Goal: Task Accomplishment & Management: Complete application form

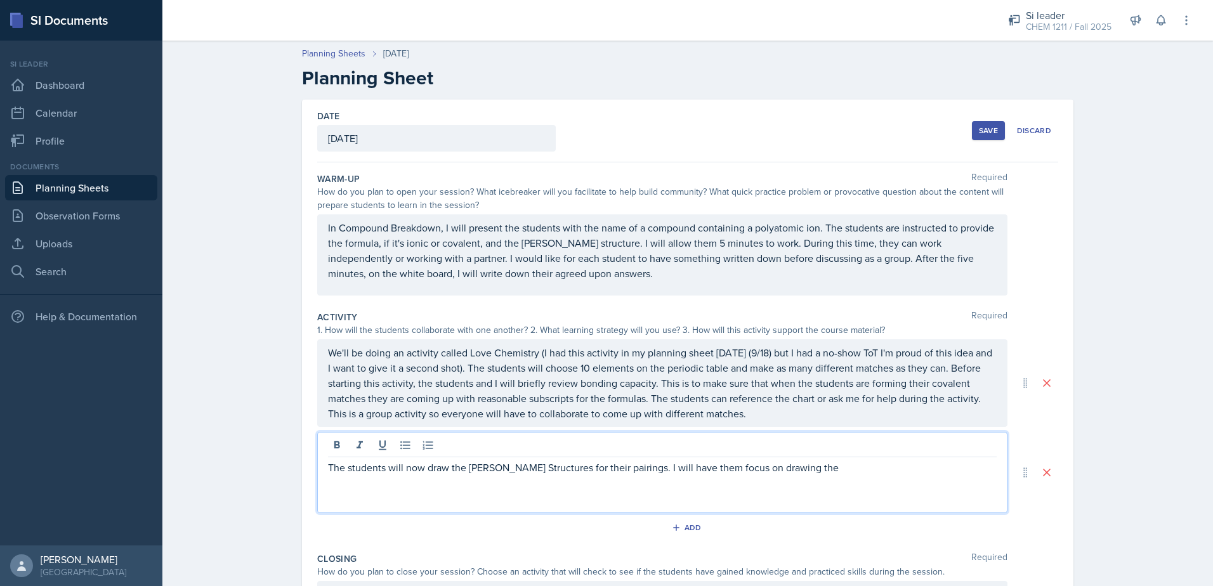
scroll to position [133, 0]
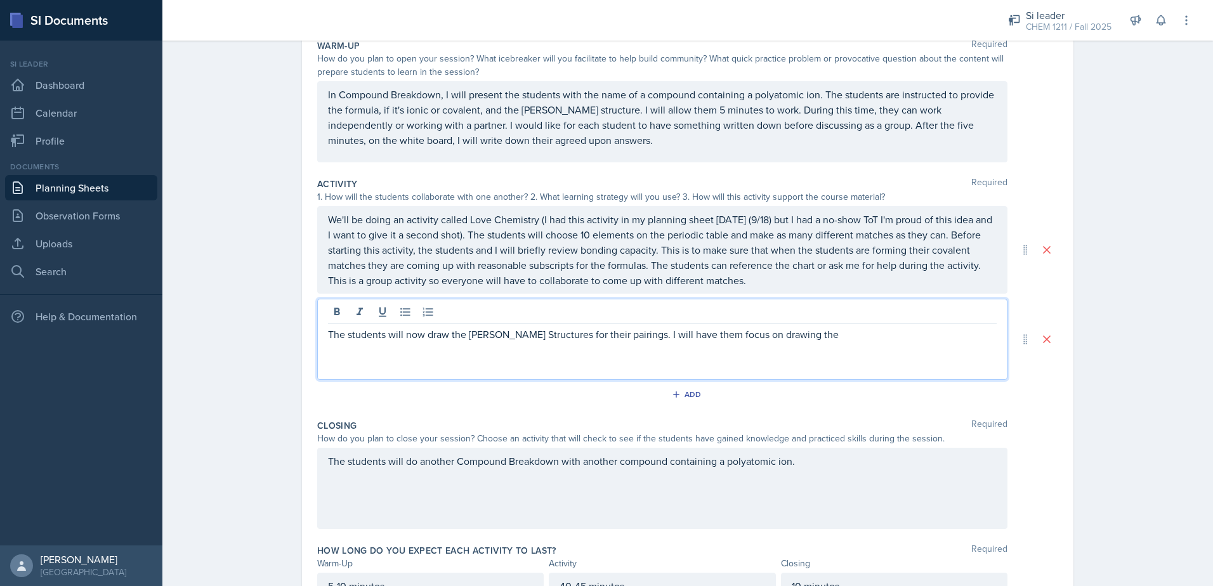
click at [602, 352] on div "The students will now draw the [PERSON_NAME] Structures for their pairings. I w…" at bounding box center [662, 339] width 690 height 81
click at [800, 338] on p "The students will now draw the [PERSON_NAME] Structures for their pairings. I w…" at bounding box center [662, 334] width 669 height 15
click at [802, 334] on p "The students will now draw the [PERSON_NAME] Structures for their pairings. I w…" at bounding box center [662, 334] width 669 height 15
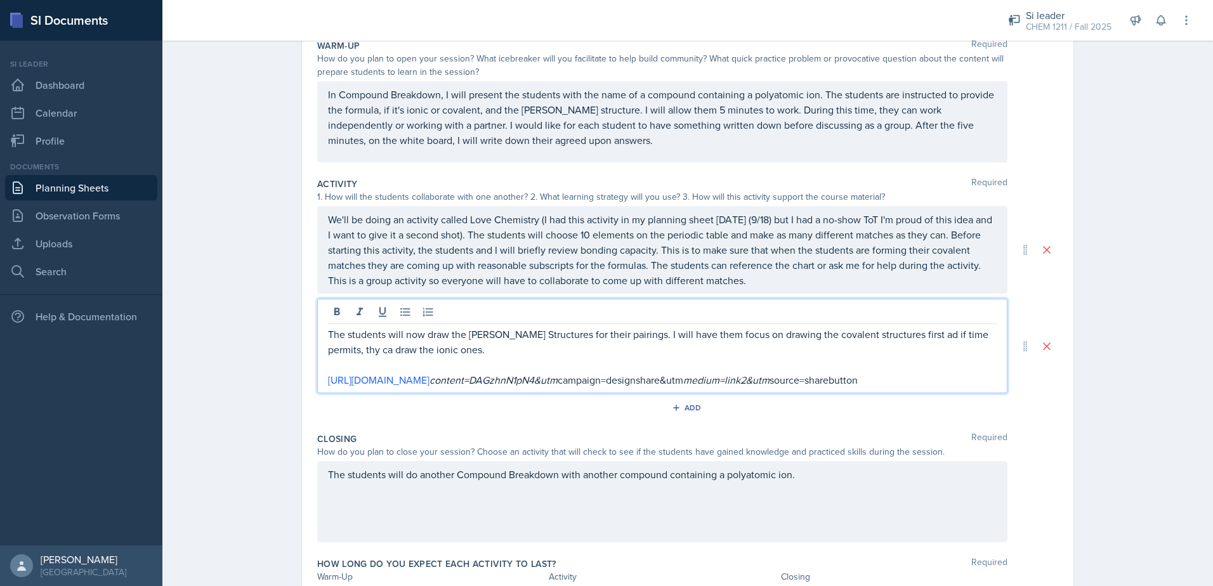
click at [895, 334] on p "The students will now draw the [PERSON_NAME] Structures for their pairings. I w…" at bounding box center [662, 342] width 669 height 30
click at [987, 334] on p "The students will now draw the [PERSON_NAME] Structures for their pairings. I w…" at bounding box center [662, 342] width 669 height 30
click at [354, 349] on p "The students will now draw the [PERSON_NAME] Structures for their pairings. I w…" at bounding box center [662, 342] width 669 height 30
click at [461, 350] on p "The students will now draw the [PERSON_NAME] Structures for their pairings. I w…" at bounding box center [662, 342] width 669 height 30
click at [845, 349] on p "The students will now draw the [PERSON_NAME] Structures for their pairings. I w…" at bounding box center [662, 342] width 669 height 30
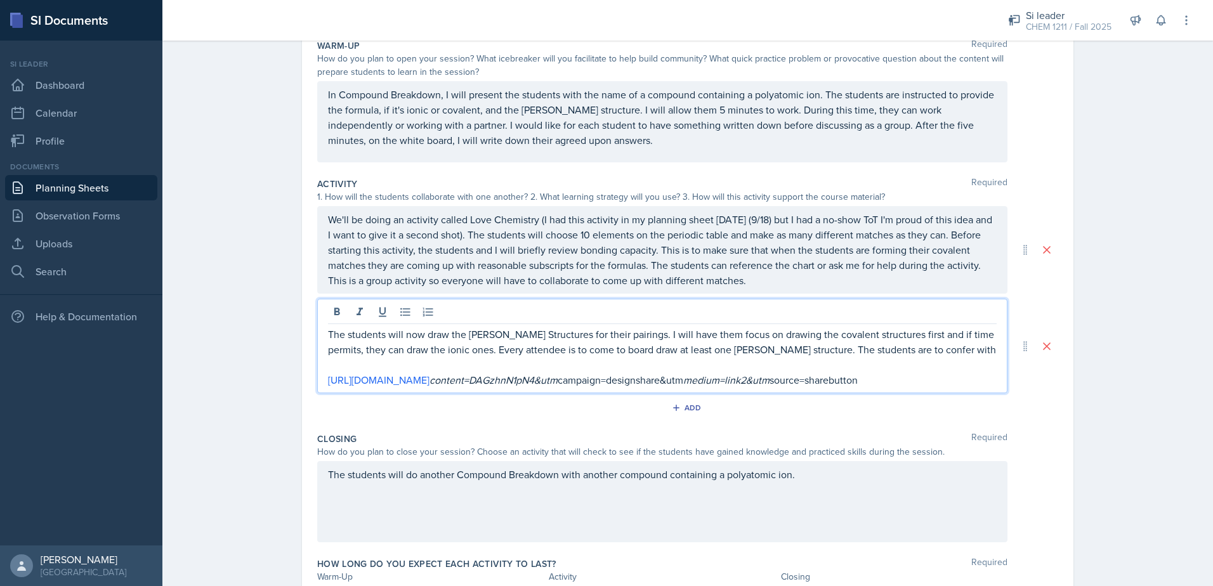
click at [909, 346] on p "The students will now draw the [PERSON_NAME] Structures for their pairings. I w…" at bounding box center [662, 342] width 669 height 30
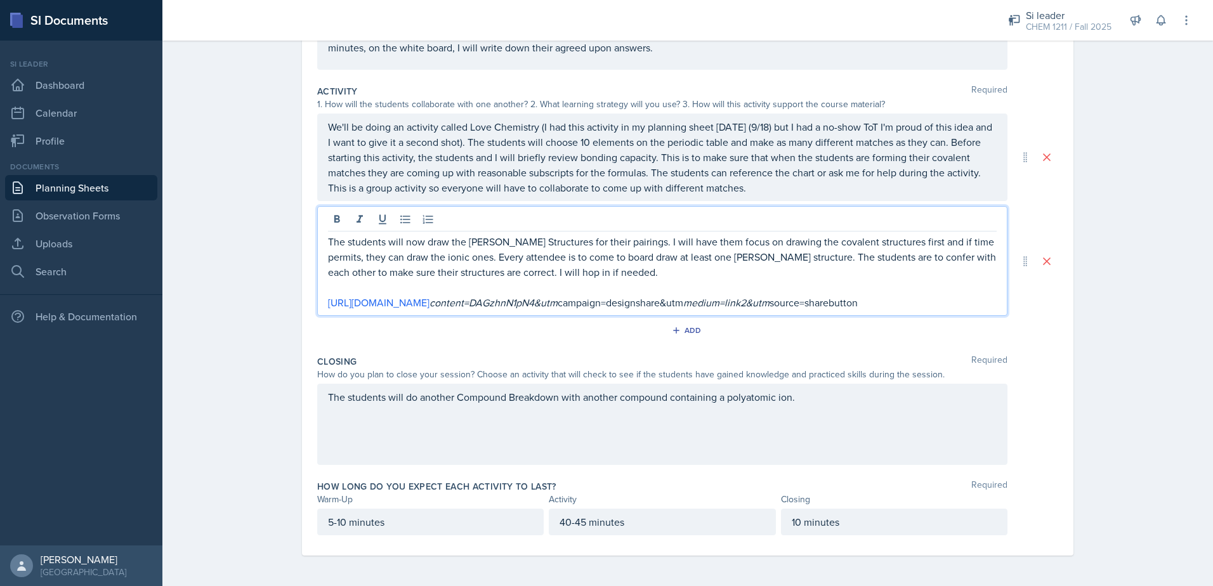
drag, startPoint x: 588, startPoint y: 440, endPoint x: 602, endPoint y: 440, distance: 14.0
click at [598, 440] on div "The students will do another Compound Breakdown with another compound containin…" at bounding box center [662, 424] width 690 height 81
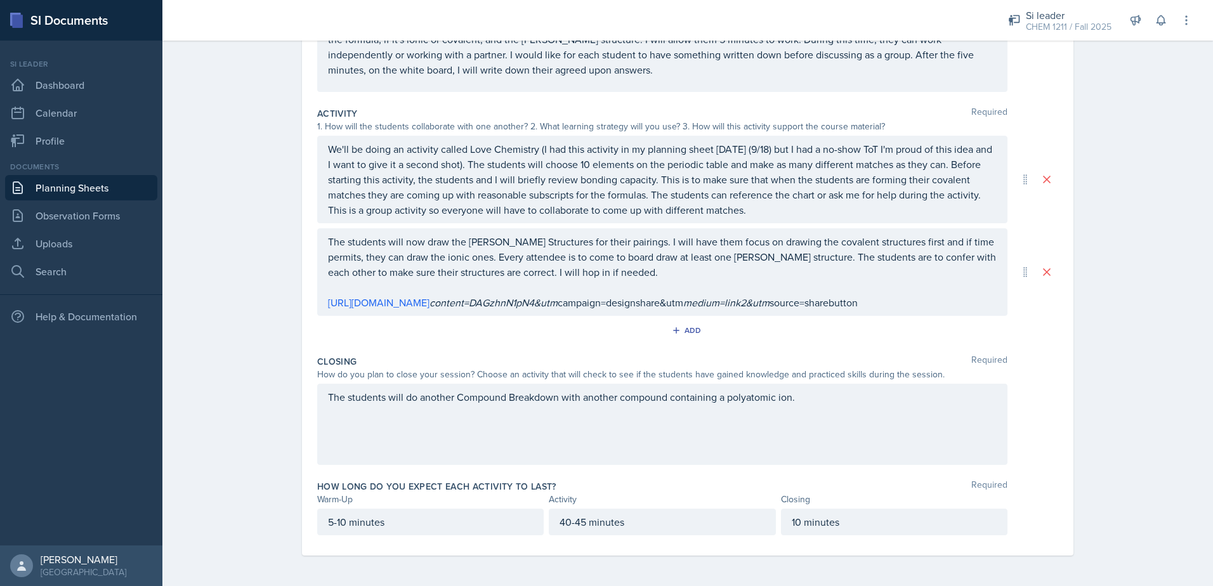
scroll to position [219, 0]
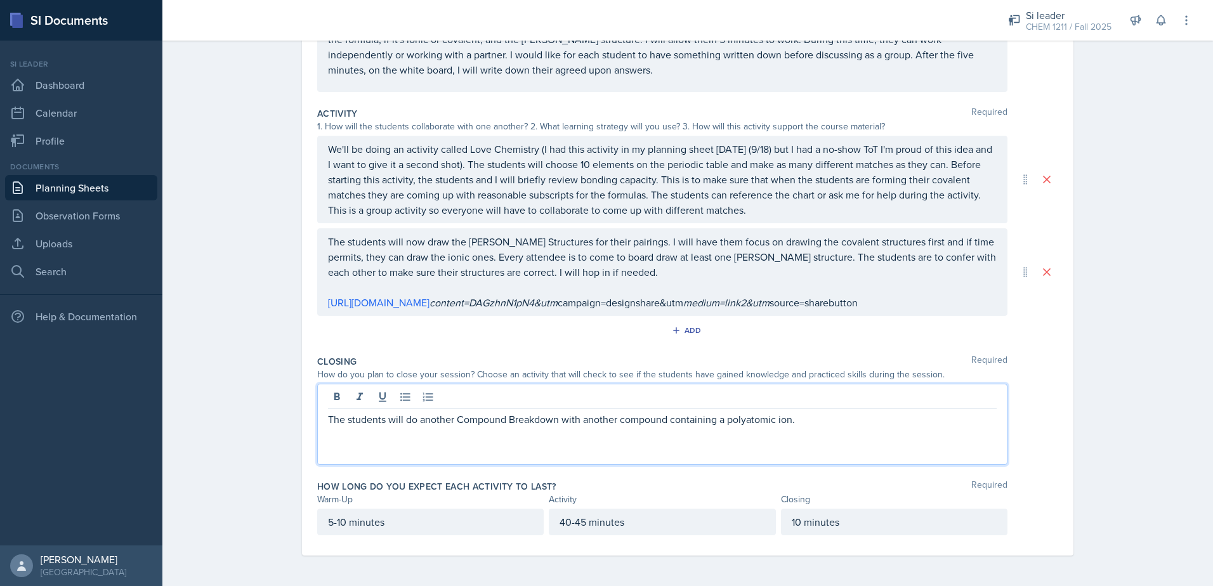
click at [807, 437] on div "The students will do another Compound Breakdown with another compound containin…" at bounding box center [662, 424] width 690 height 81
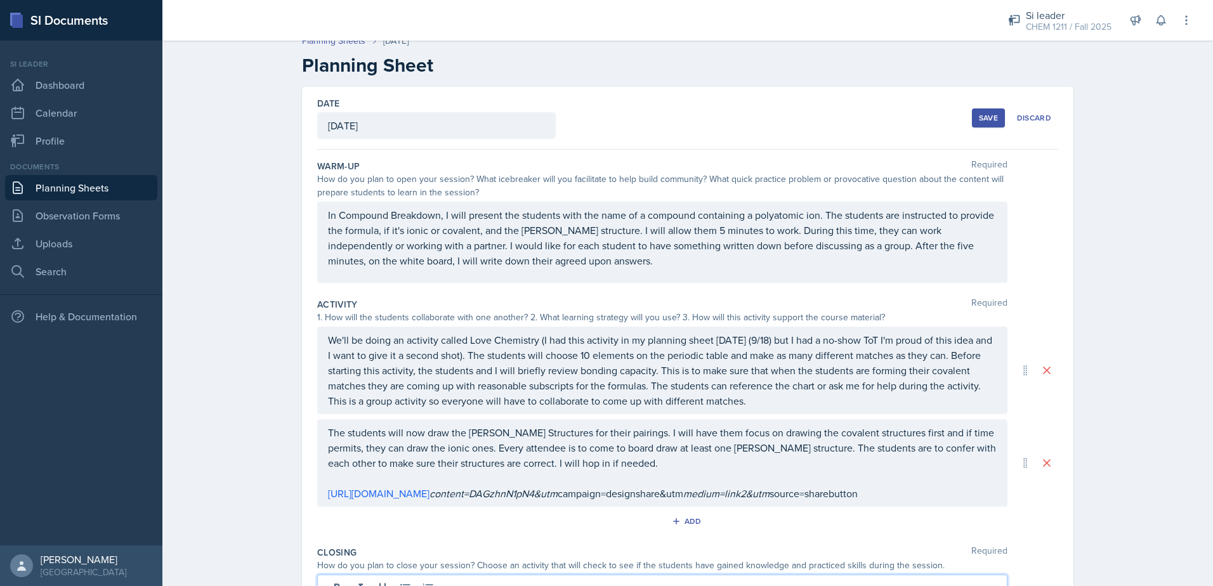
scroll to position [0, 0]
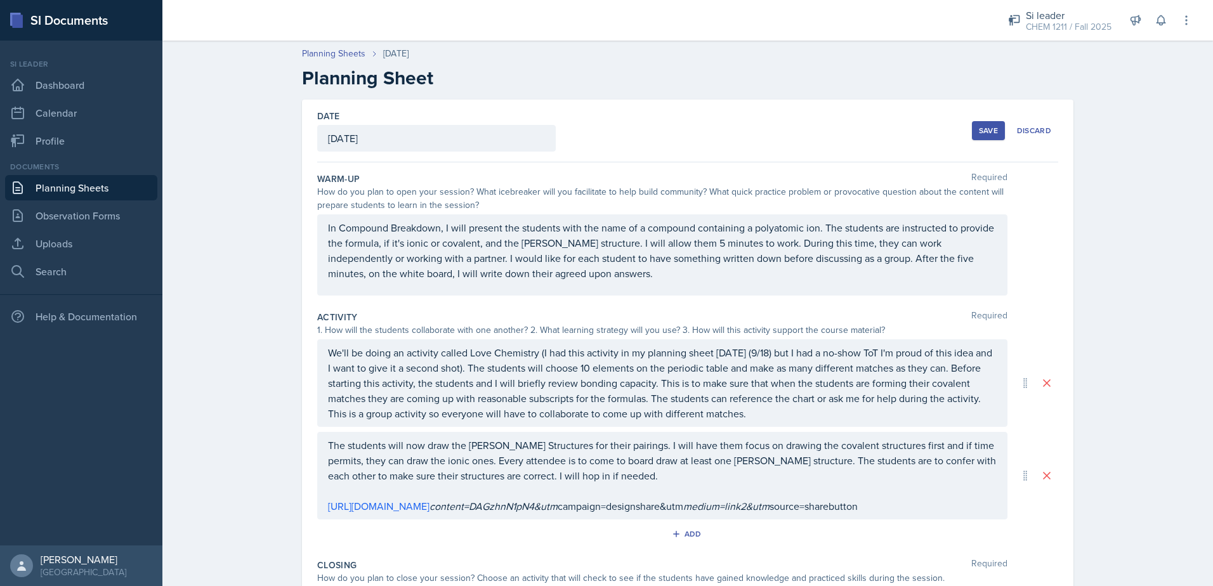
click at [973, 131] on button "Save" at bounding box center [988, 130] width 33 height 19
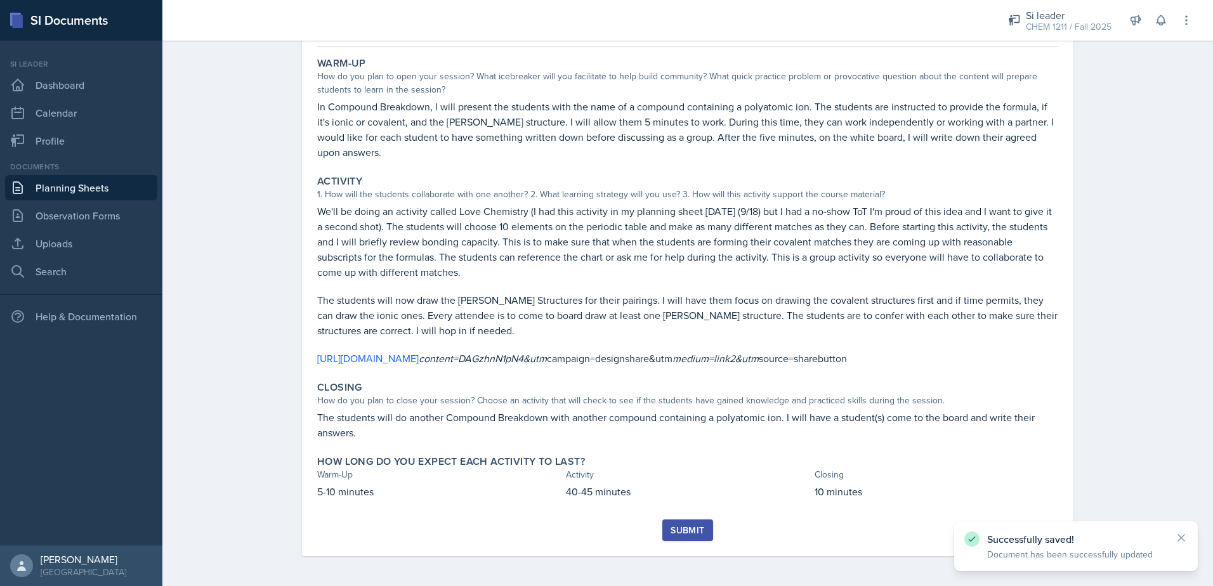
scroll to position [109, 0]
click at [702, 529] on button "Submit" at bounding box center [688, 530] width 50 height 22
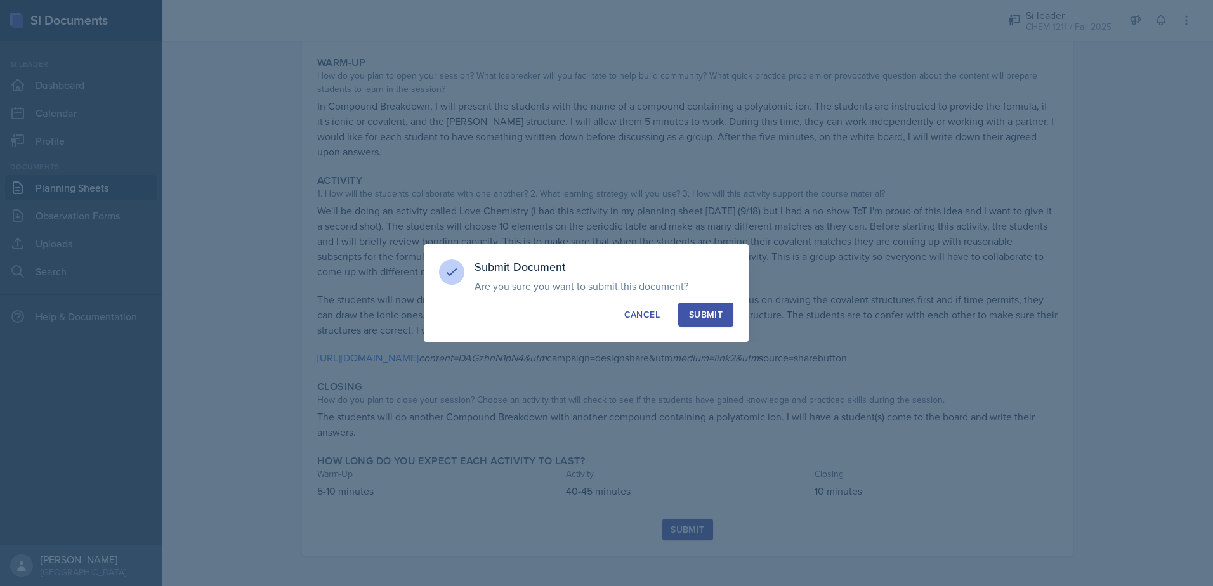
click at [704, 303] on button "Submit" at bounding box center [705, 315] width 55 height 24
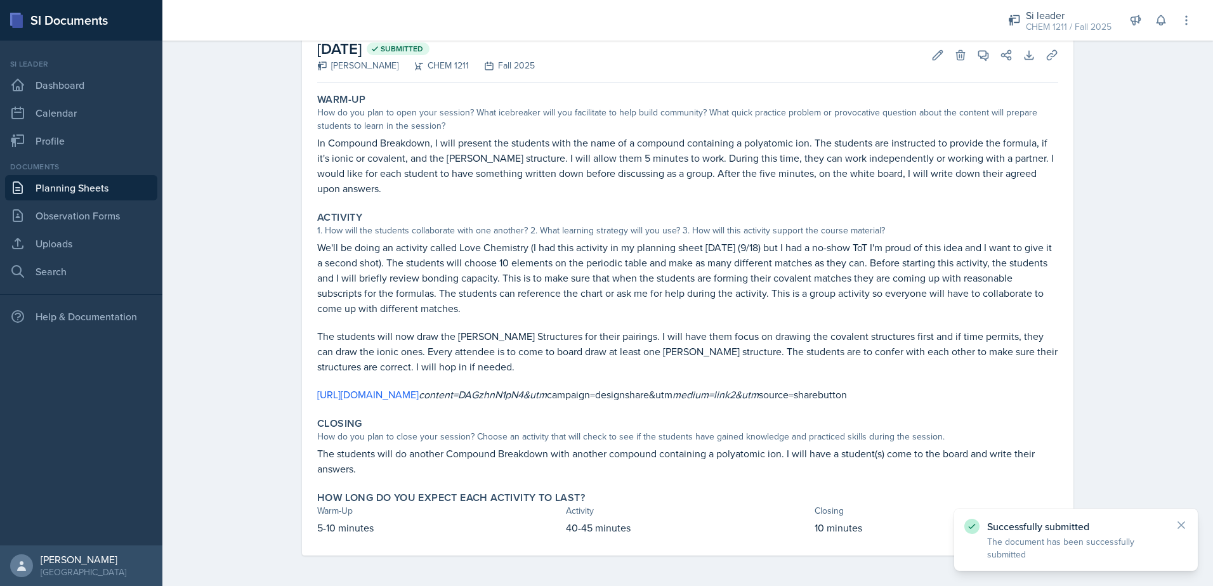
click at [140, 183] on link "Planning Sheets" at bounding box center [81, 187] width 152 height 25
